Goal: Information Seeking & Learning: Find specific fact

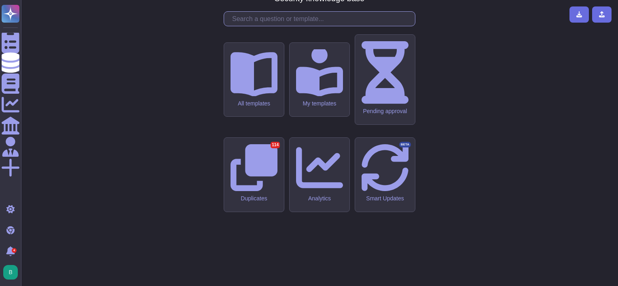
click at [322, 26] on input "text" at bounding box center [321, 19] width 187 height 14
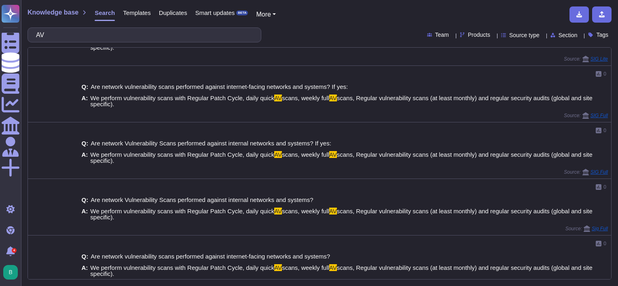
scroll to position [243, 0]
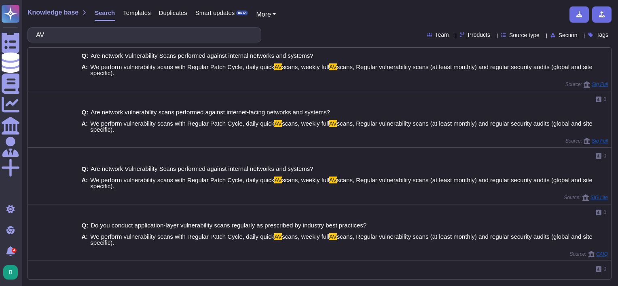
drag, startPoint x: 85, startPoint y: 39, endPoint x: 46, endPoint y: 40, distance: 39.7
click at [42, 40] on input "AV" at bounding box center [142, 35] width 221 height 14
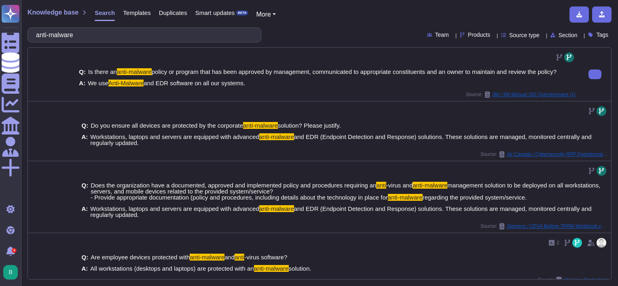
click at [309, 82] on div "A: We use Anti-Malware and EDR software on all our systems." at bounding box center [327, 83] width 497 height 6
drag, startPoint x: 144, startPoint y: 36, endPoint x: -2, endPoint y: 36, distance: 145.7
click at [0, 36] on html "Questionnaires Knowledge Base Documents Analytics CAIQ / SIG Admin More Light m…" at bounding box center [309, 143] width 618 height 286
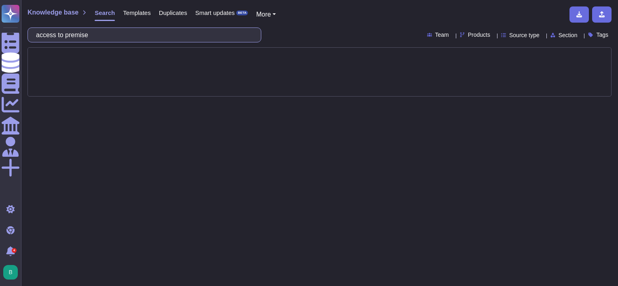
type input "access to premise"
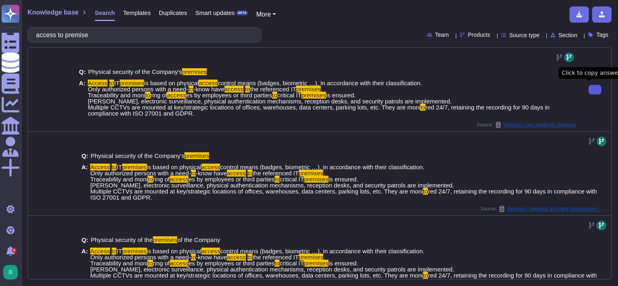
click at [589, 86] on button at bounding box center [595, 90] width 13 height 10
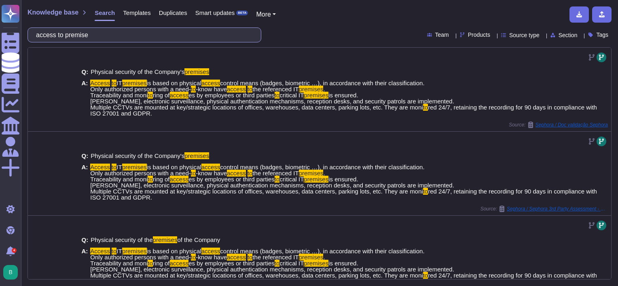
drag, startPoint x: 68, startPoint y: 32, endPoint x: -2, endPoint y: 34, distance: 69.6
click at [0, 34] on html "Questionnaires Knowledge Base Documents Analytics CAIQ / SIG Admin More Light m…" at bounding box center [309, 143] width 618 height 286
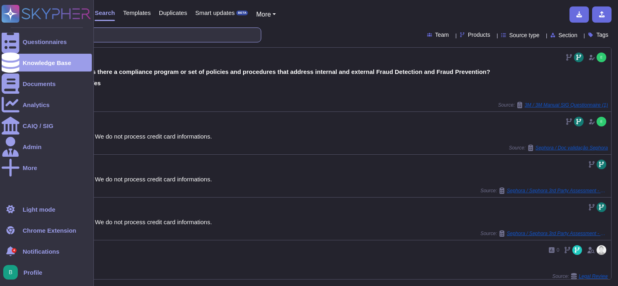
drag, startPoint x: 83, startPoint y: 34, endPoint x: 8, endPoint y: 31, distance: 74.5
click at [6, 28] on div "Questionnaires Knowledge Base Documents Analytics CAIQ / SIG Admin More Light m…" at bounding box center [309, 143] width 618 height 286
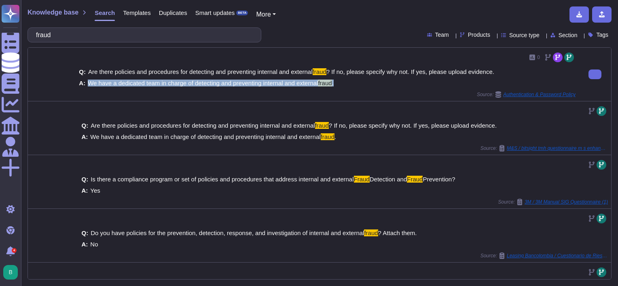
drag, startPoint x: 340, startPoint y: 83, endPoint x: 87, endPoint y: 84, distance: 253.3
click at [87, 84] on div "A: We have a dedicated team in charge of detecting and preventing internal and …" at bounding box center [327, 83] width 497 height 6
copy span "We have a dedicated team in charge of detecting and preventing internal and ext…"
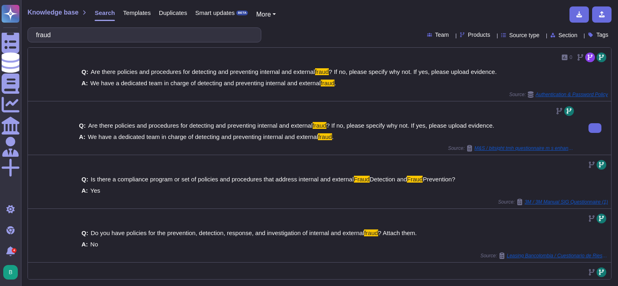
click at [123, 105] on div at bounding box center [327, 111] width 497 height 13
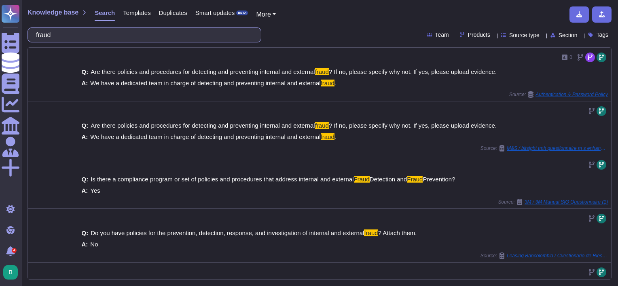
click at [143, 33] on input "fraud" at bounding box center [142, 35] width 221 height 14
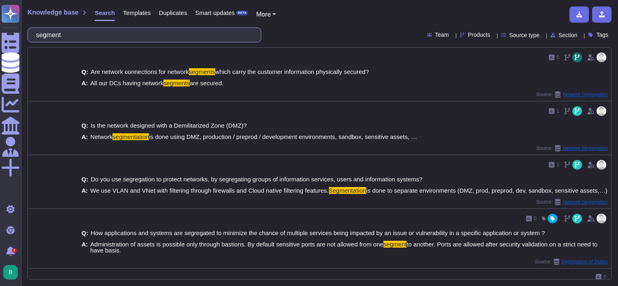
click at [87, 39] on input "segment" at bounding box center [142, 35] width 221 height 14
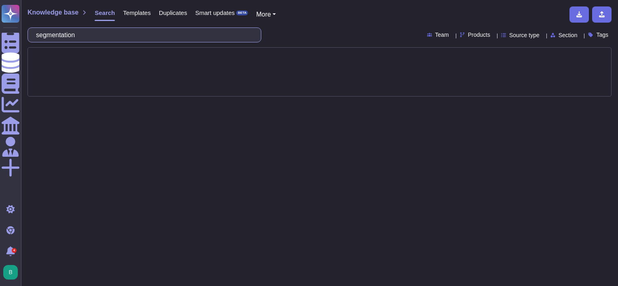
type input "segmentation"
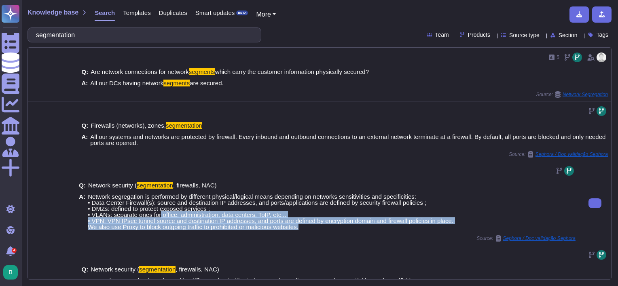
drag, startPoint x: 315, startPoint y: 228, endPoint x: 160, endPoint y: 215, distance: 155.1
click at [159, 215] on span "Network segregation is performed by different physical/logical means depending …" at bounding box center [271, 212] width 366 height 36
click at [327, 235] on div "Q: Network security ( segmentation , firewalls, NAC) A: Network segregation is …" at bounding box center [327, 207] width 497 height 58
